Goal: Information Seeking & Learning: Stay updated

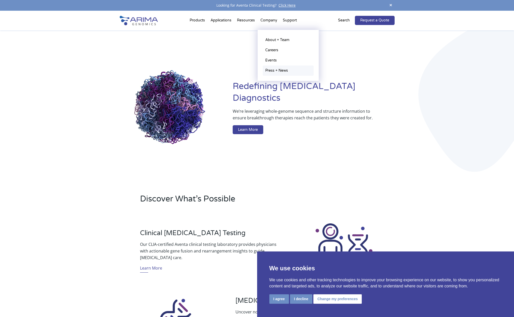
click at [286, 69] on link "Press + News" at bounding box center [288, 70] width 51 height 10
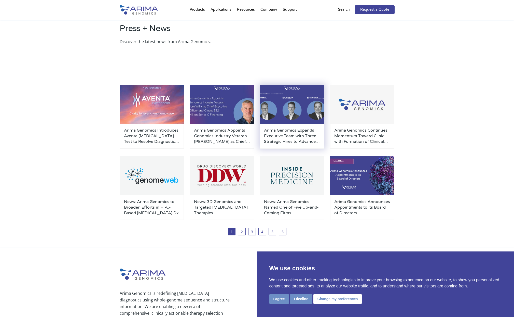
scroll to position [24, 0]
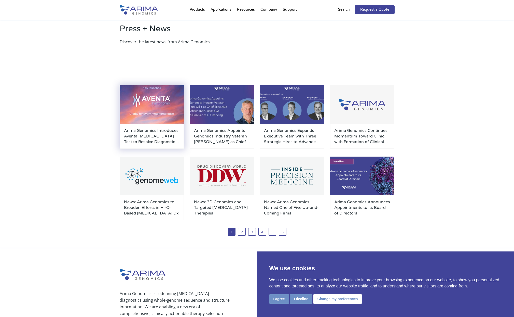
click at [135, 137] on h3 "Arima Genomics Introduces Aventa [MEDICAL_DATA] Test to Resolve Diagnostic Unce…" at bounding box center [152, 136] width 56 height 17
